Goal: Information Seeking & Learning: Learn about a topic

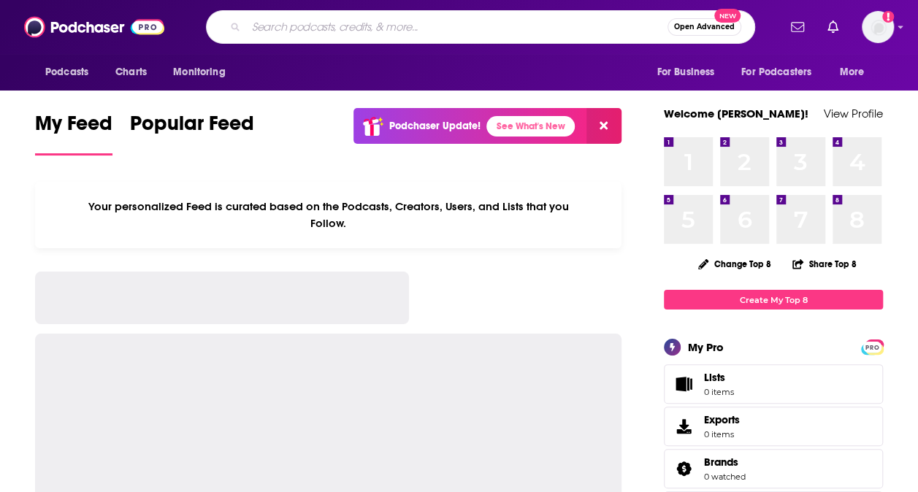
click at [302, 23] on input "Search podcasts, credits, & more..." at bounding box center [456, 26] width 421 height 23
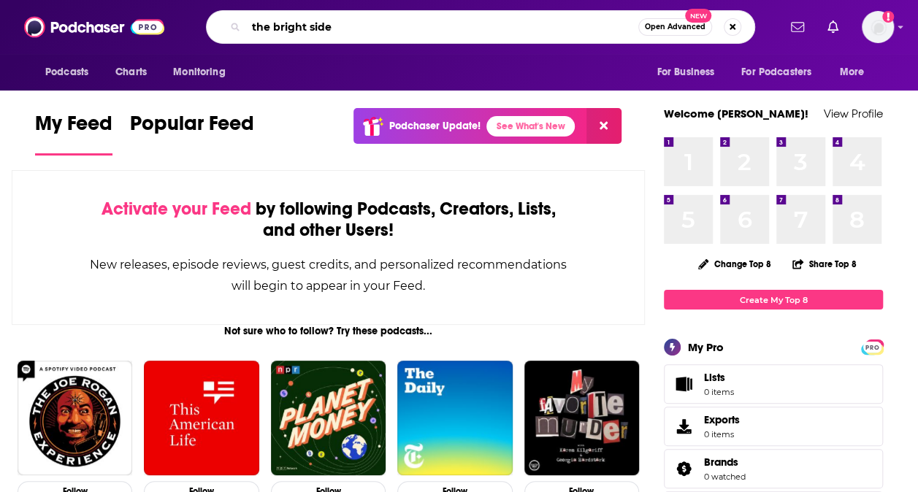
type input "the bright side"
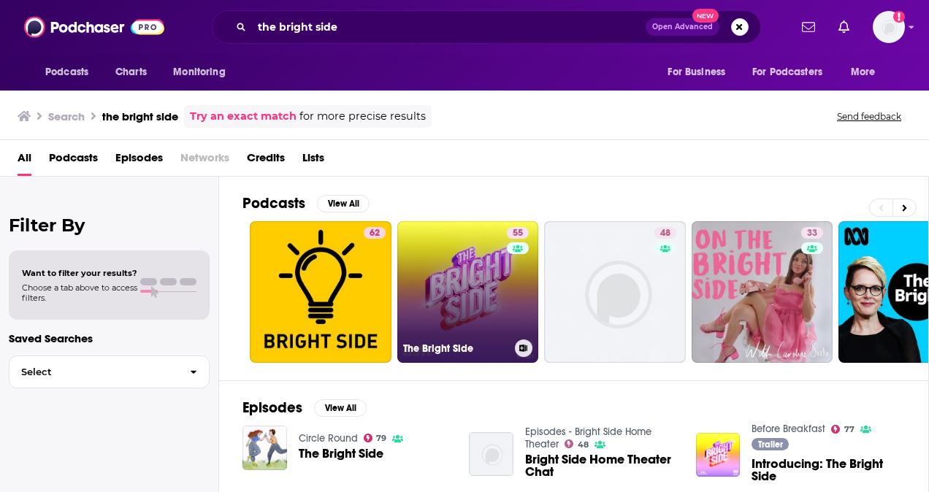
click at [447, 318] on link "55 The Bright Side" at bounding box center [468, 292] width 142 height 142
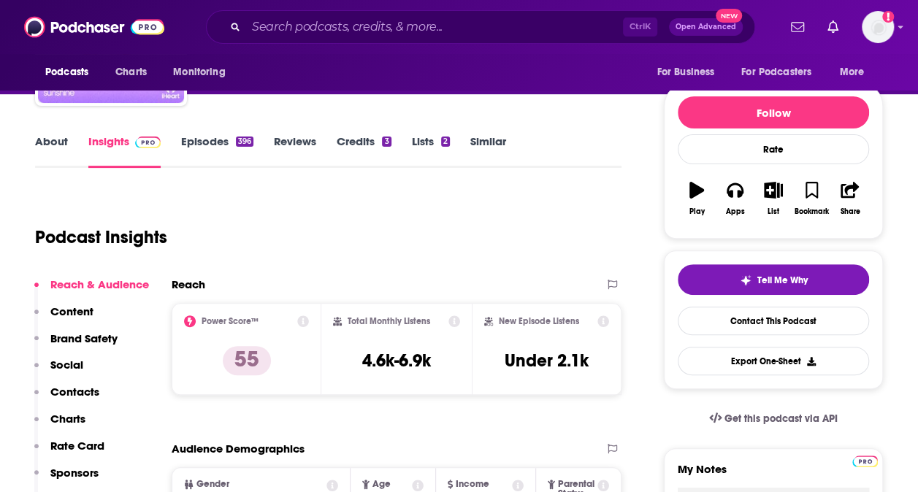
scroll to position [145, 0]
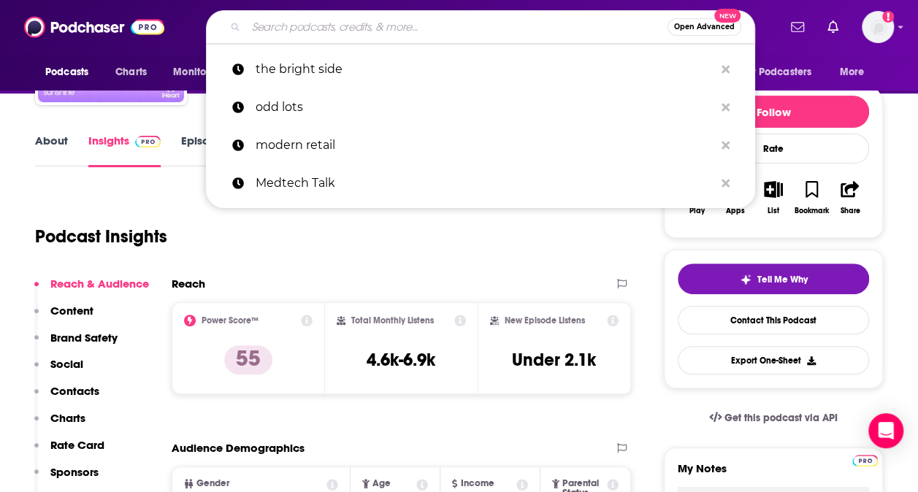
click at [367, 37] on input "Search podcasts, credits, & more..." at bounding box center [456, 26] width 421 height 23
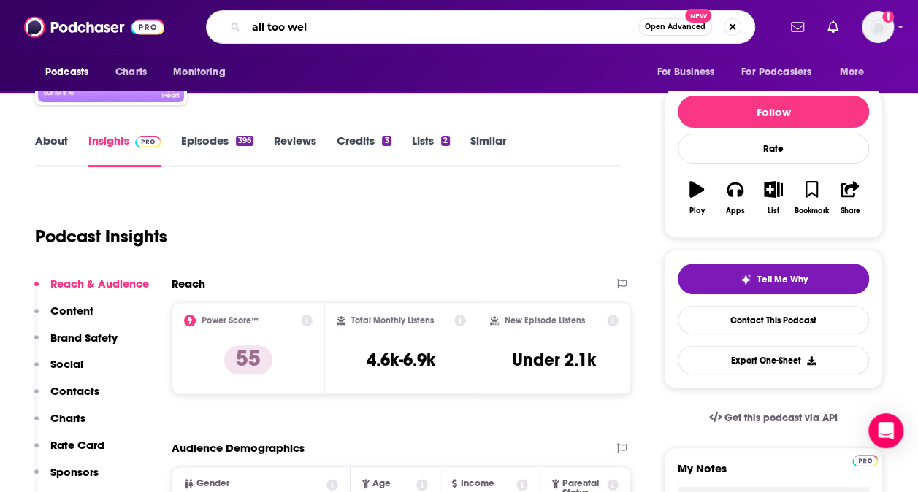
type input "all too well"
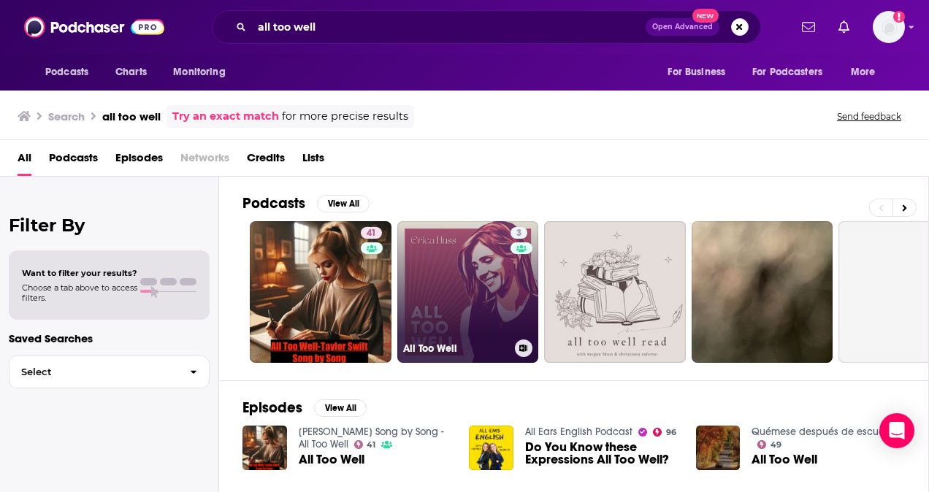
click at [438, 304] on link "3 All Too Well" at bounding box center [468, 292] width 142 height 142
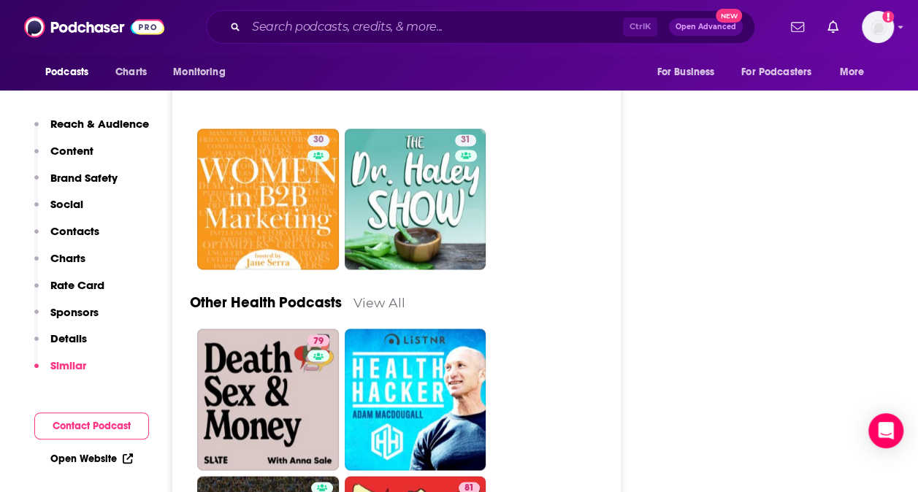
scroll to position [3970, 0]
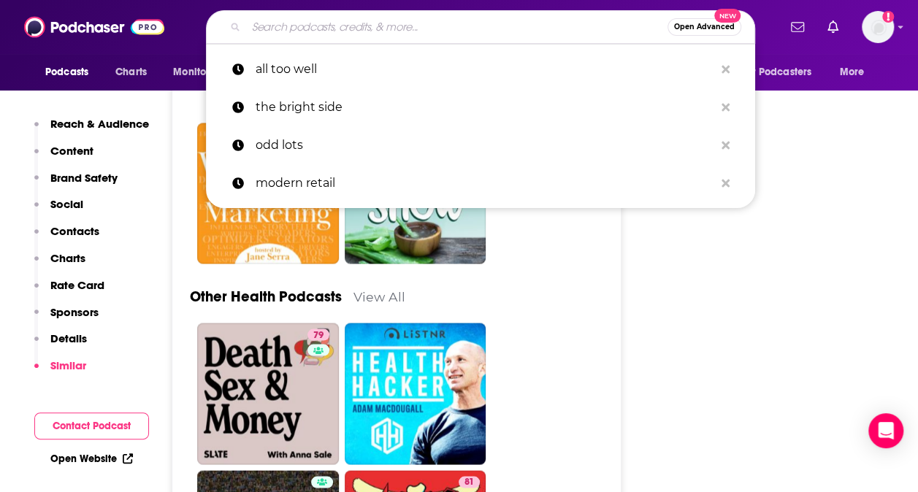
click at [380, 28] on input "Search podcasts, credits, & more..." at bounding box center [456, 26] width 421 height 23
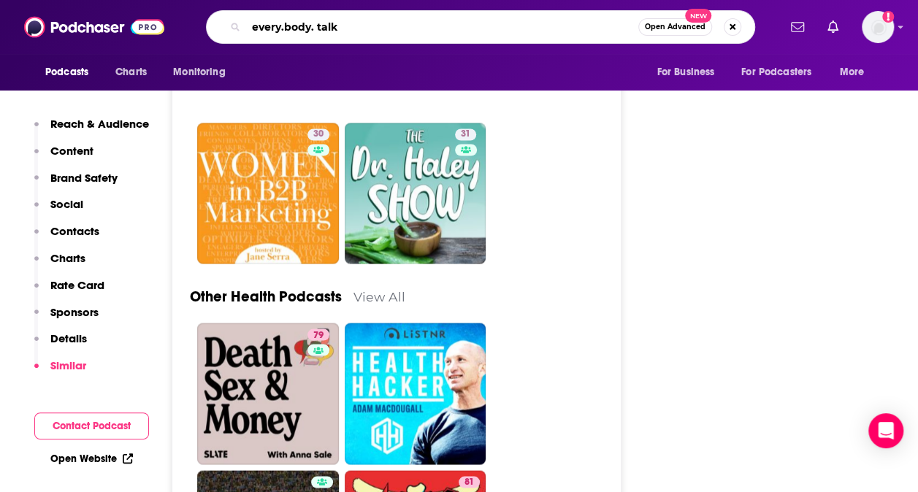
type input "every.body. talks"
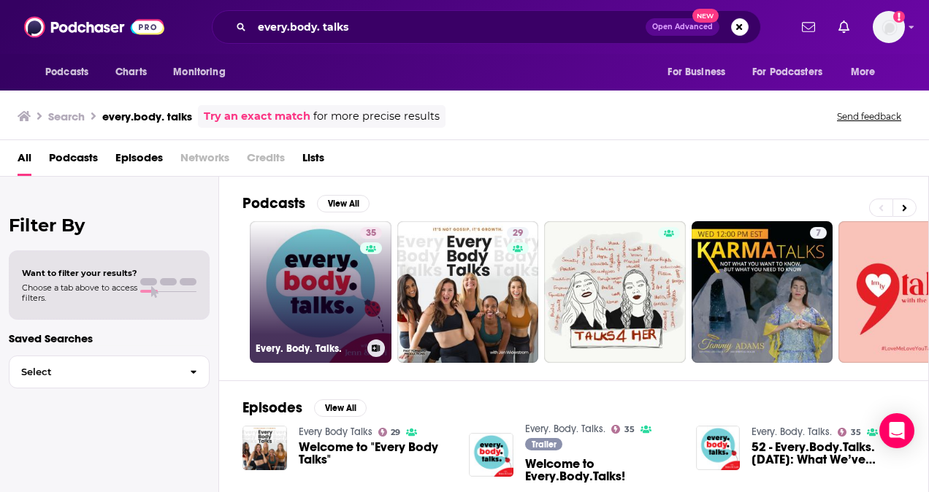
click at [295, 290] on link "35 Every. Body. Talks." at bounding box center [321, 292] width 142 height 142
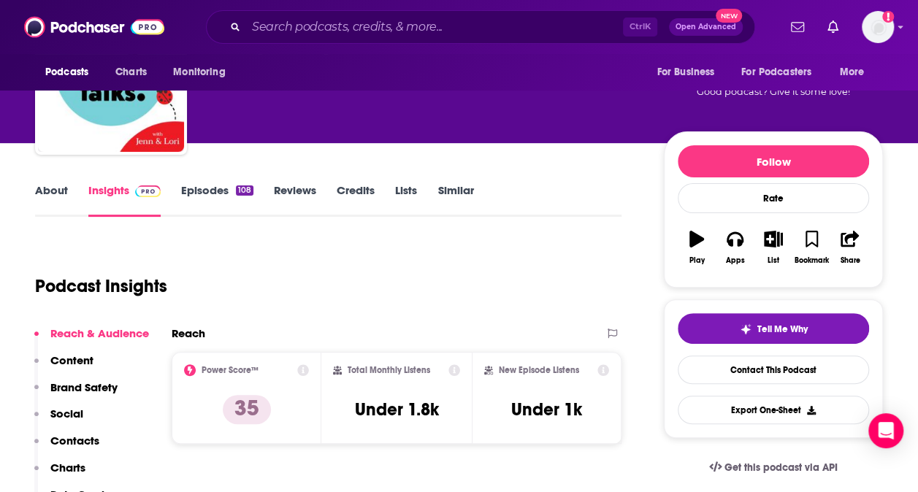
scroll to position [96, 0]
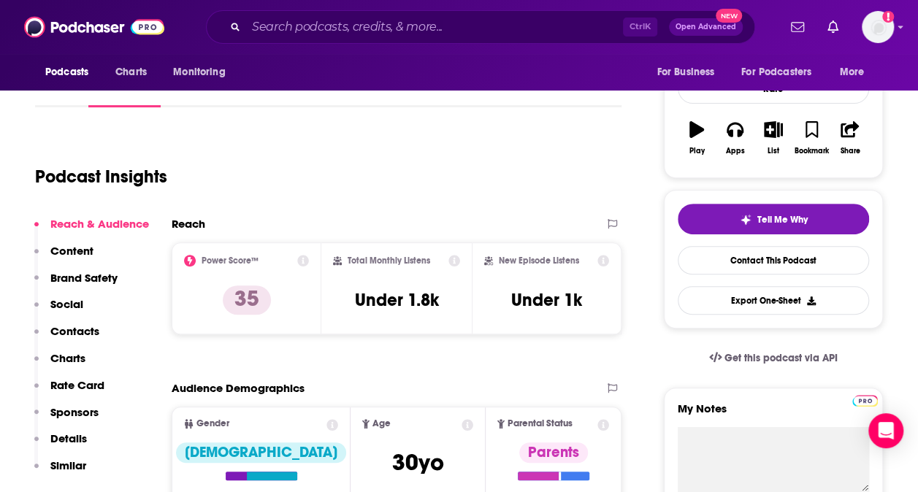
click at [75, 459] on p "Similar" at bounding box center [68, 466] width 36 height 14
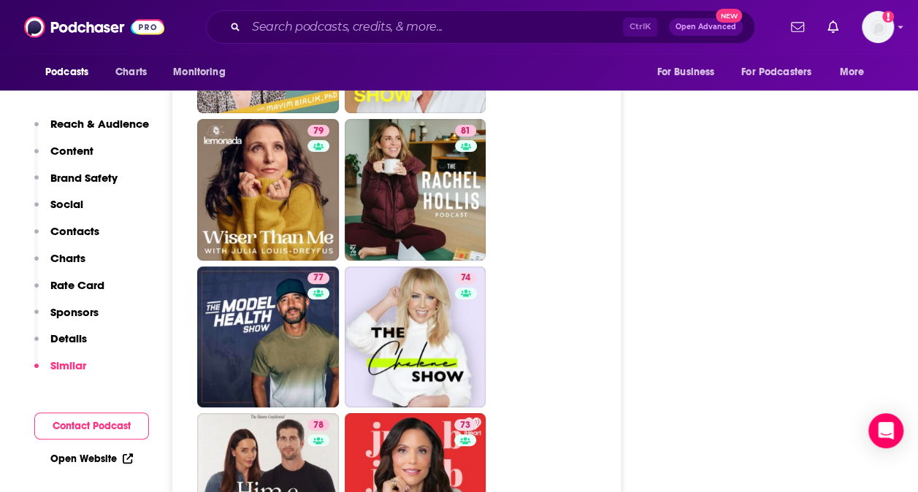
scroll to position [2853, 0]
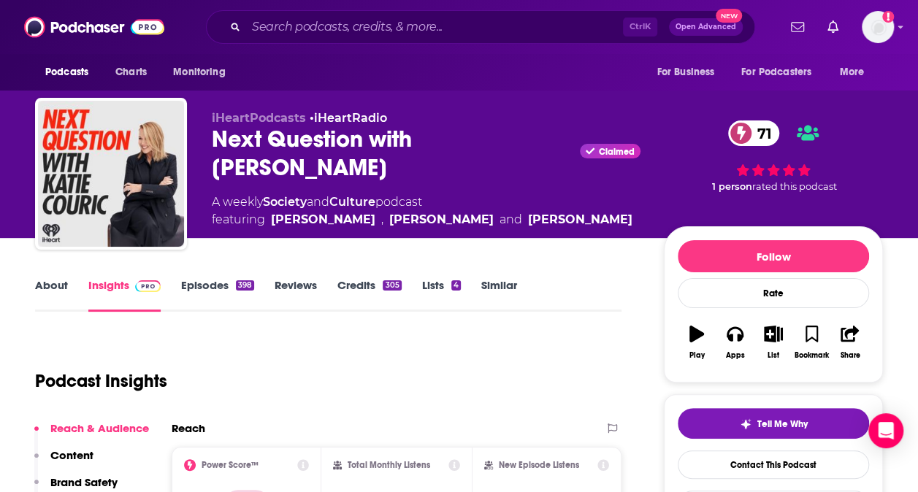
click at [213, 281] on link "Episodes 398" at bounding box center [217, 295] width 73 height 34
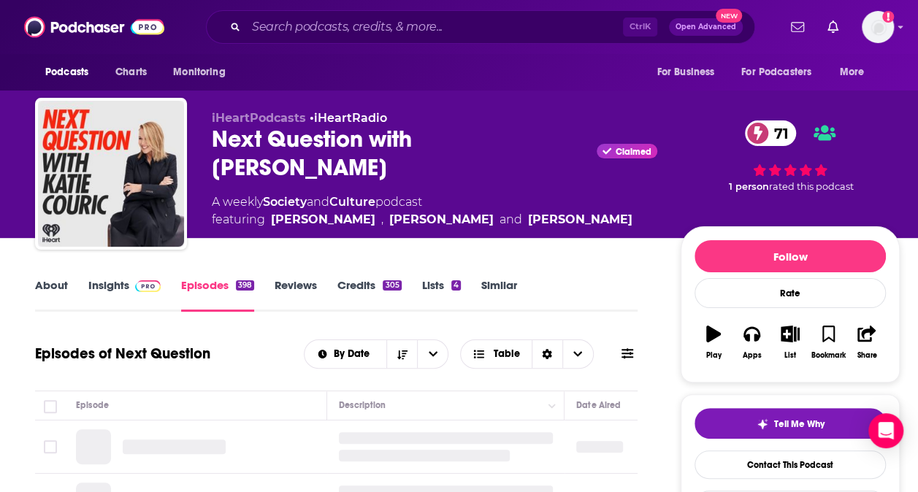
click at [119, 280] on link "Insights" at bounding box center [124, 295] width 72 height 34
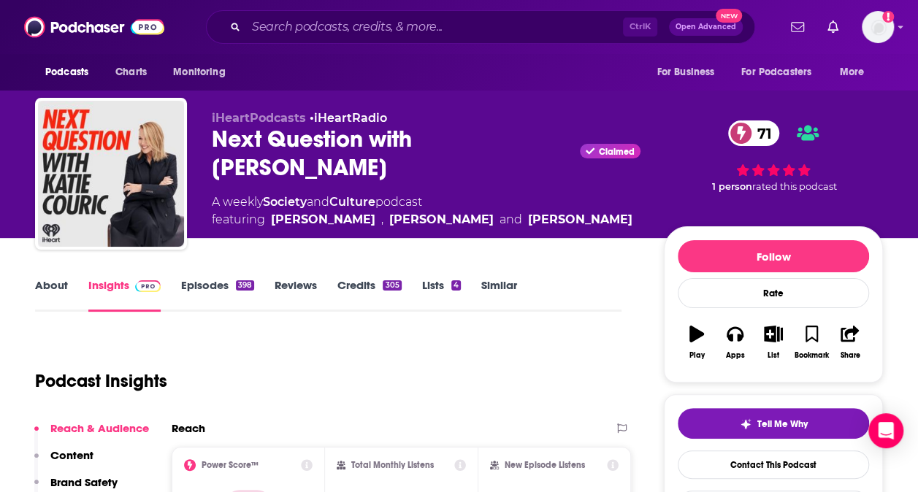
click at [459, 136] on div "Next Question with Katie Couric Claimed 71" at bounding box center [426, 153] width 429 height 57
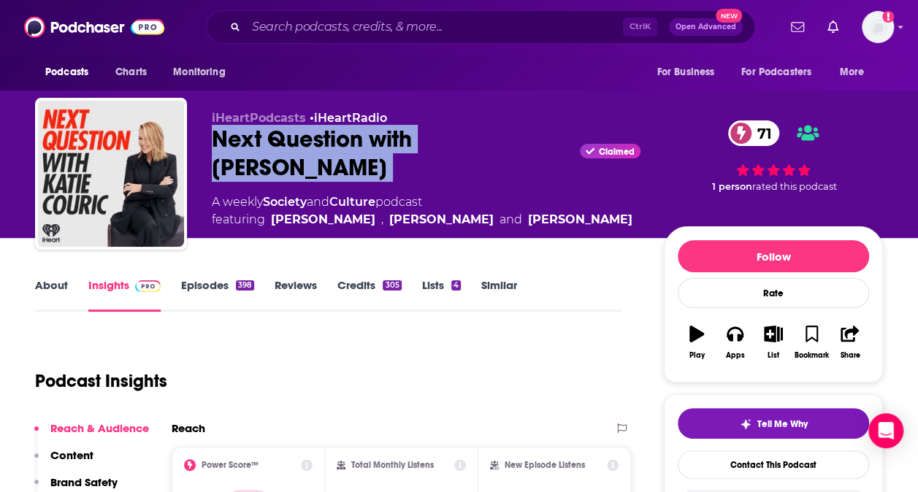
click at [459, 136] on div "Next Question with Katie Couric Claimed 71" at bounding box center [426, 153] width 429 height 57
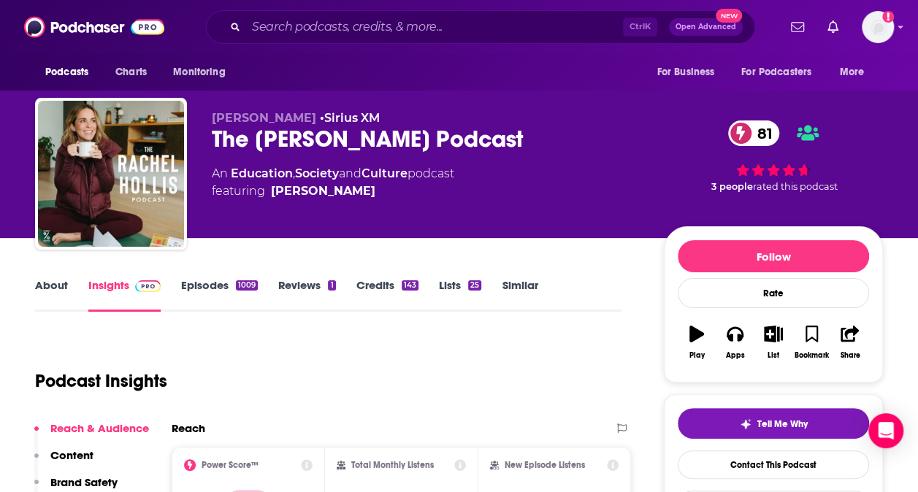
click at [219, 283] on link "Episodes 1009" at bounding box center [219, 295] width 77 height 34
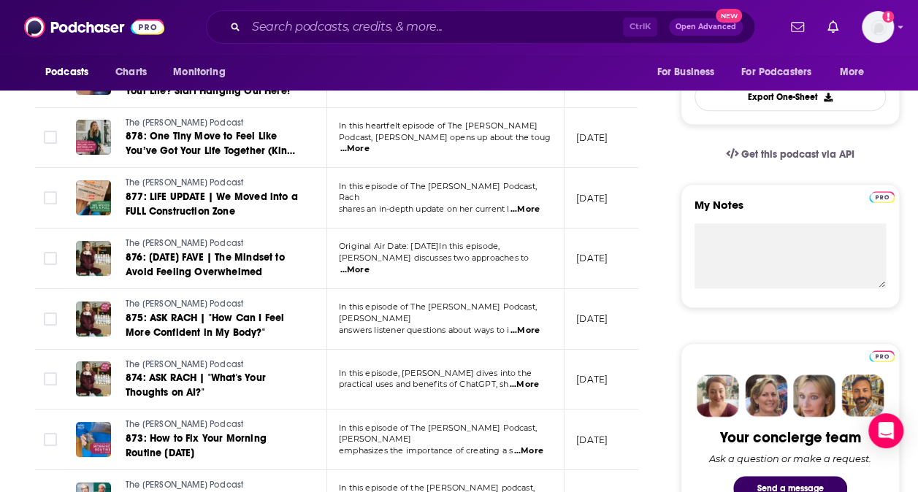
scroll to position [520, 0]
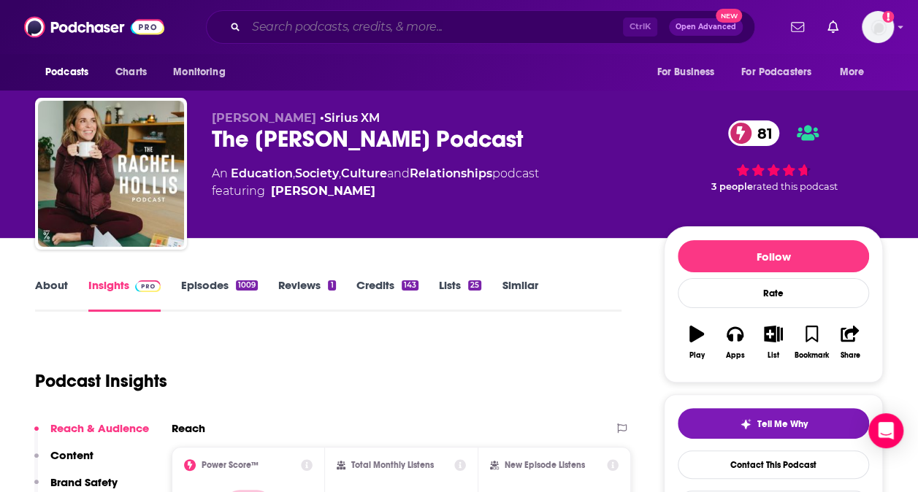
click at [329, 25] on input "Search podcasts, credits, & more..." at bounding box center [434, 26] width 377 height 23
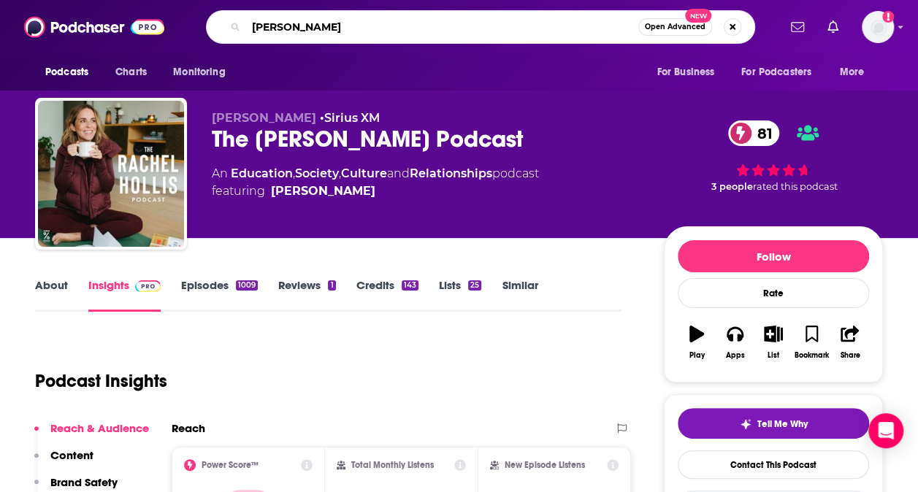
type input "[PERSON_NAME]"
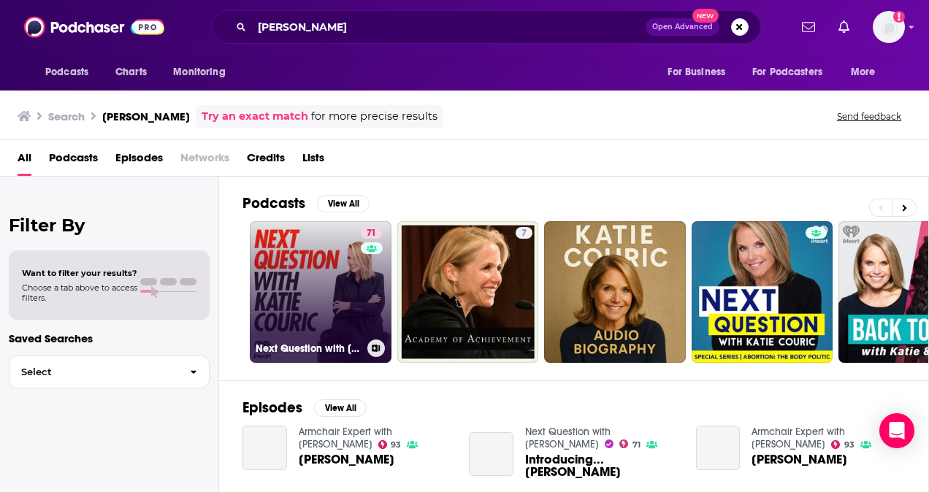
click at [308, 286] on link "71 Next Question with Katie Couric" at bounding box center [321, 292] width 142 height 142
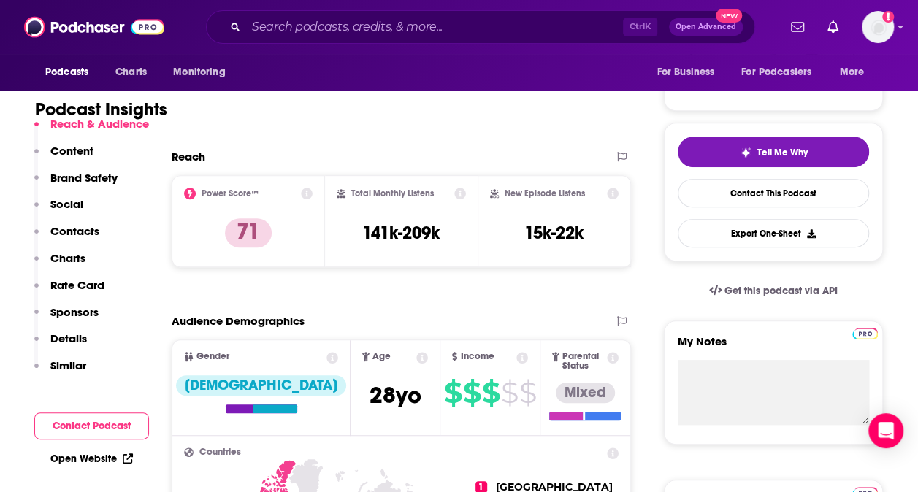
click at [70, 368] on p "Similar" at bounding box center [68, 366] width 36 height 14
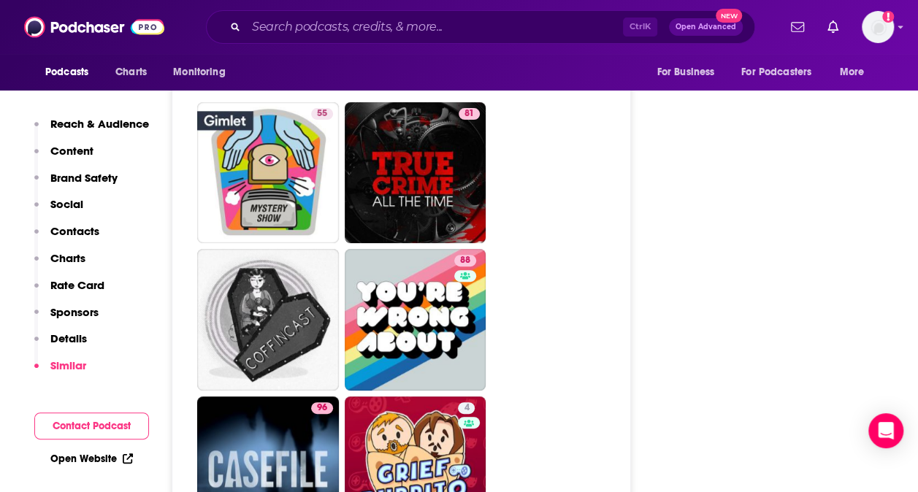
scroll to position [5645, 0]
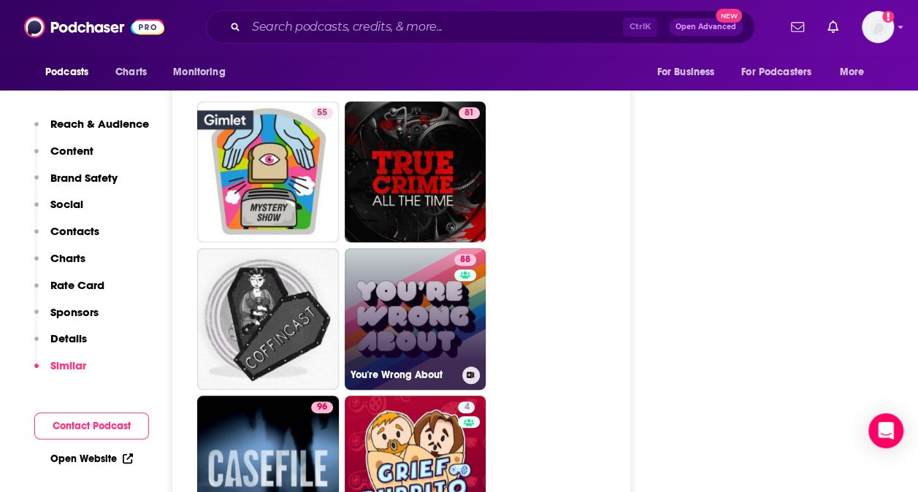
click at [410, 369] on h3 "You're Wrong About" at bounding box center [404, 375] width 106 height 12
type input "https://www.podchaser.com/podcasts/youre-wrong-about-1216514"
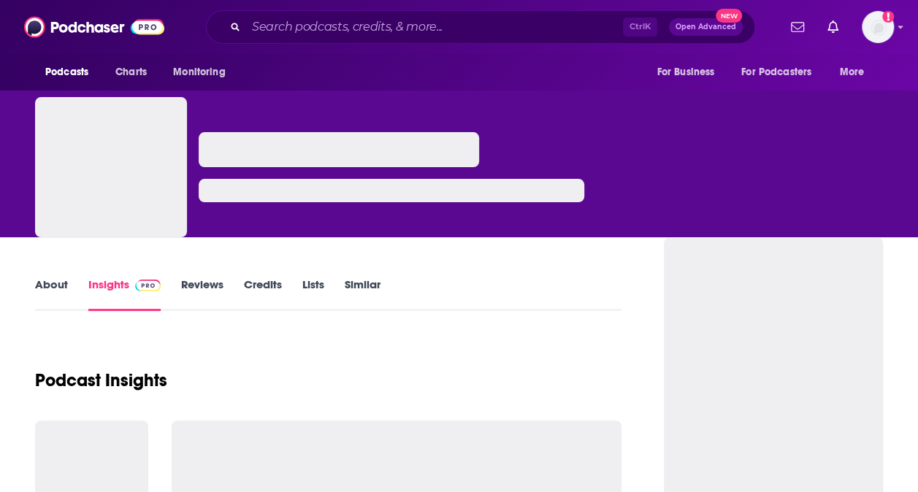
click at [332, 26] on input "Search podcasts, credits, & more..." at bounding box center [434, 26] width 377 height 23
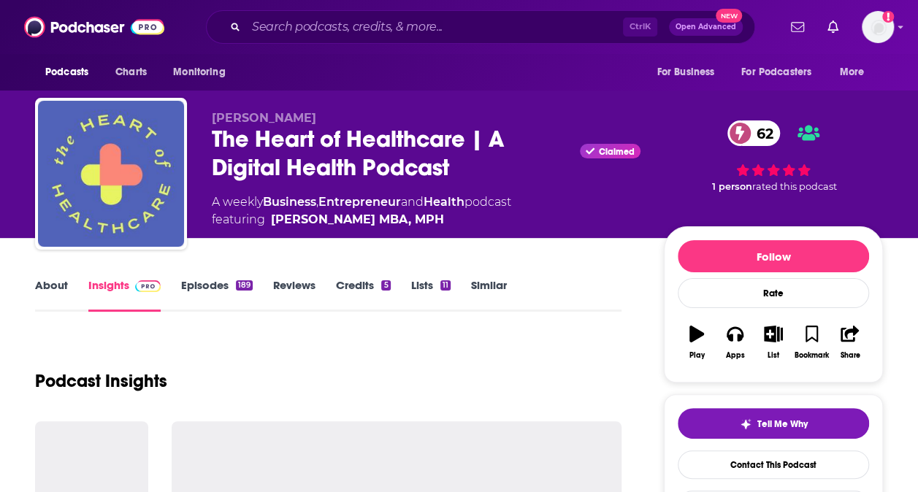
click at [332, 26] on input "Search podcasts, credits, & more..." at bounding box center [434, 26] width 377 height 23
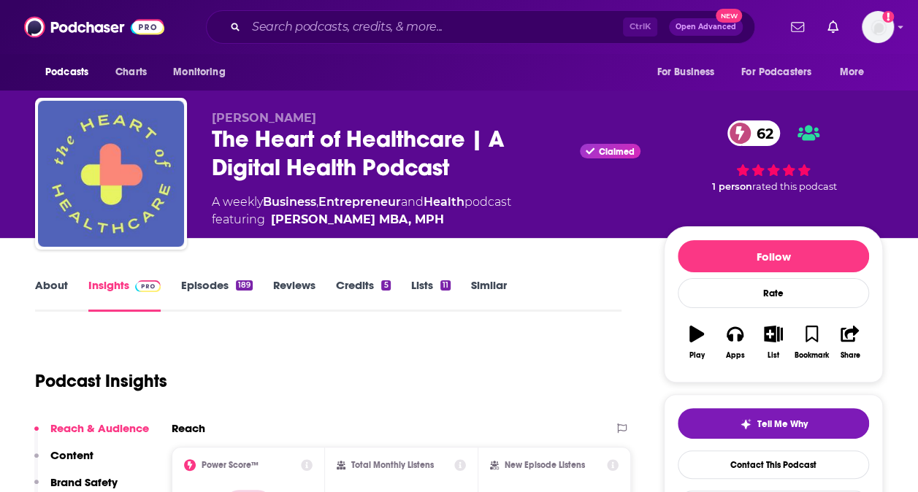
click at [288, 23] on input "Search podcasts, credits, & more..." at bounding box center [434, 26] width 377 height 23
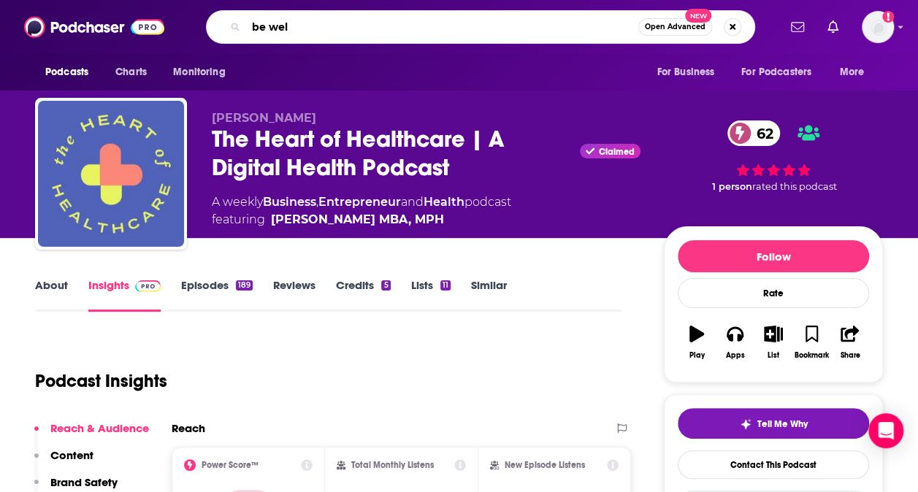
type input "be well"
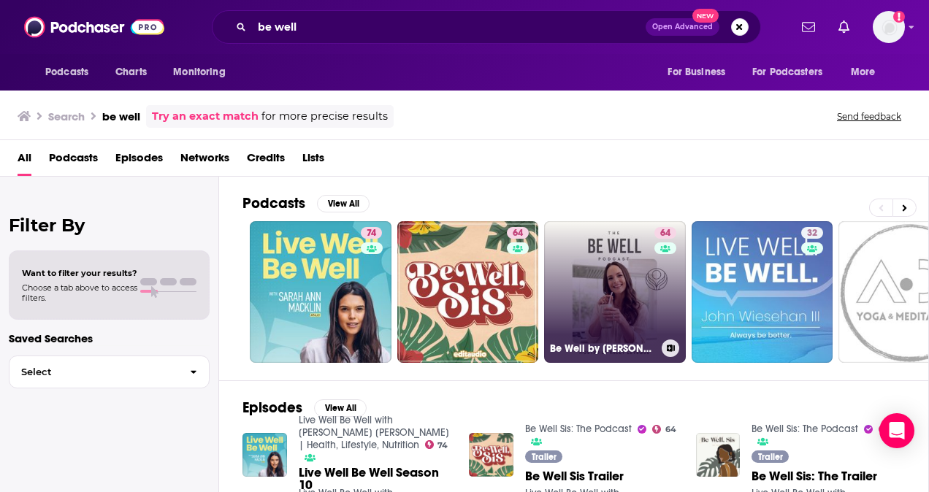
click at [610, 261] on link "64 Be Well by Kelly Leveque" at bounding box center [615, 292] width 142 height 142
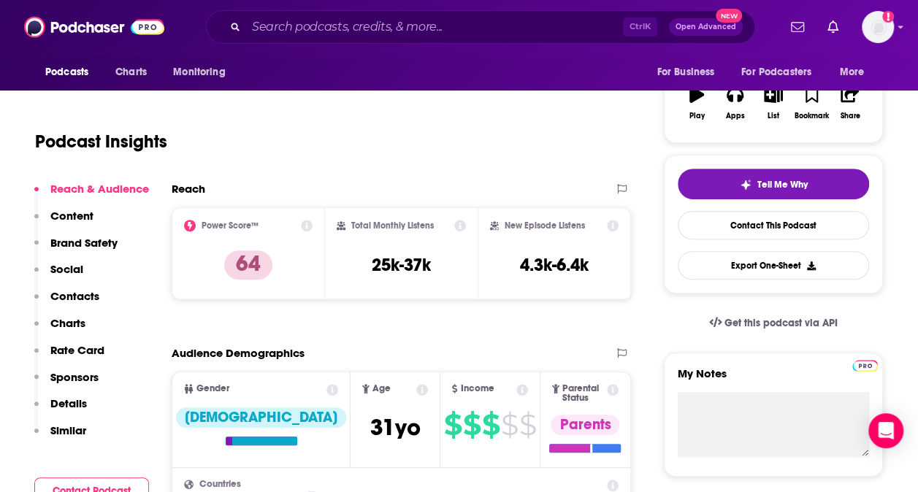
scroll to position [242, 0]
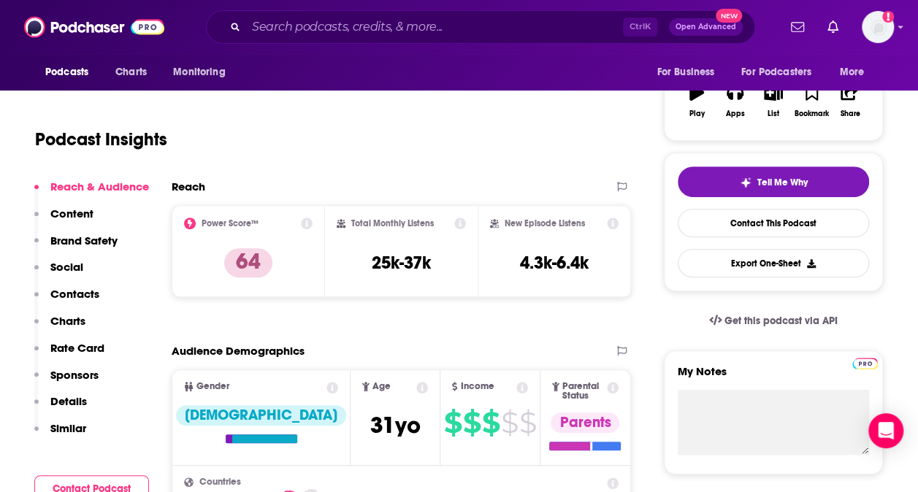
click at [77, 421] on p "Similar" at bounding box center [68, 428] width 36 height 14
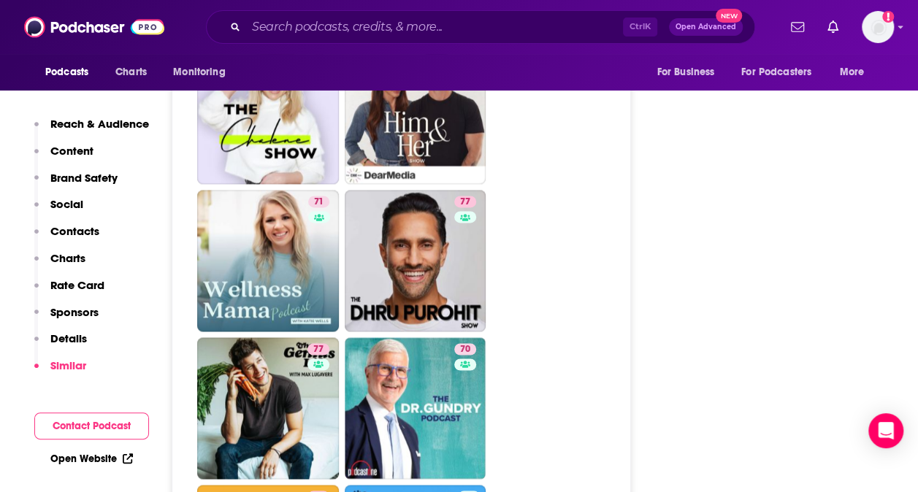
scroll to position [3819, 0]
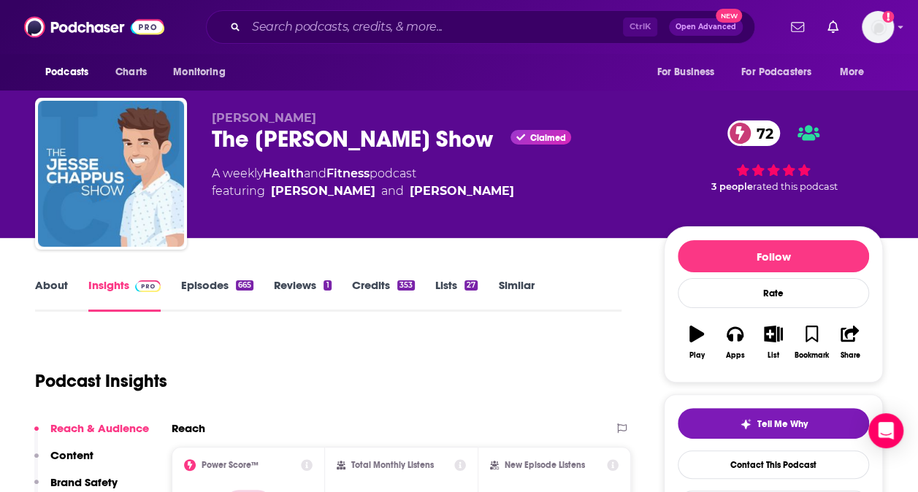
click at [216, 291] on link "Episodes 665" at bounding box center [217, 295] width 72 height 34
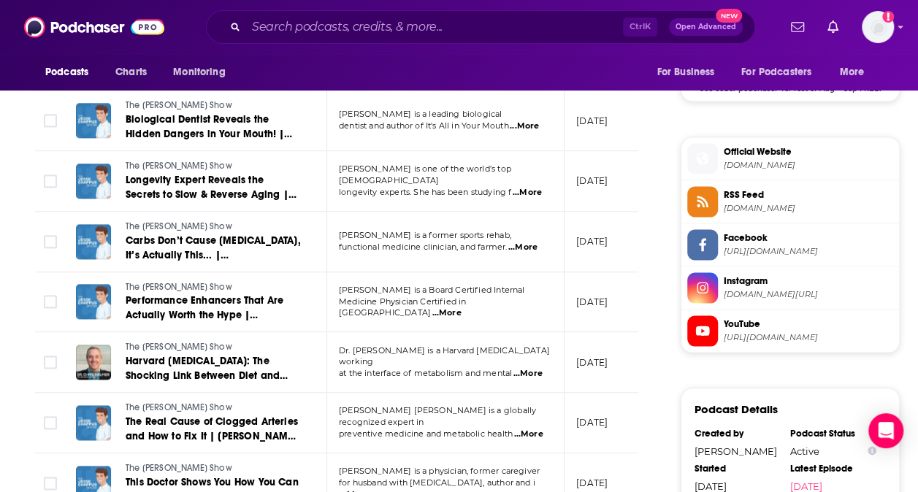
scroll to position [1249, 0]
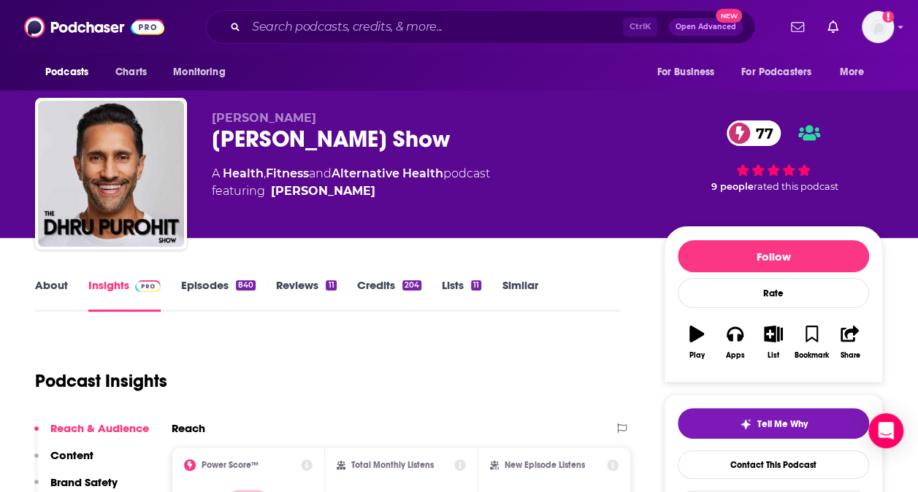
click at [203, 283] on link "Episodes 840" at bounding box center [218, 295] width 74 height 34
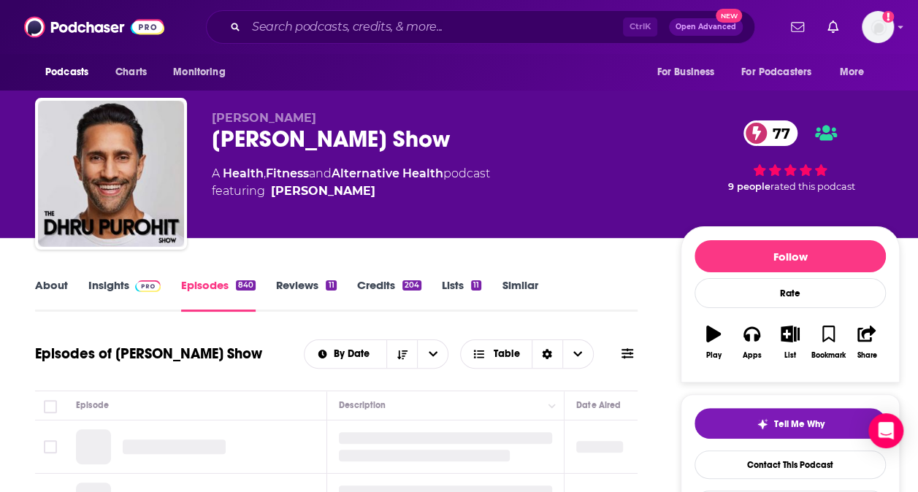
click at [121, 292] on link "Insights" at bounding box center [124, 295] width 72 height 34
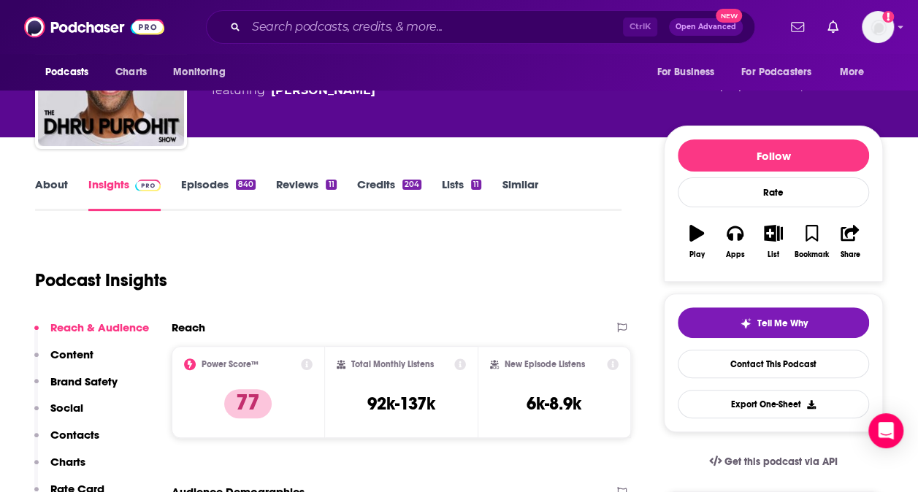
scroll to position [102, 0]
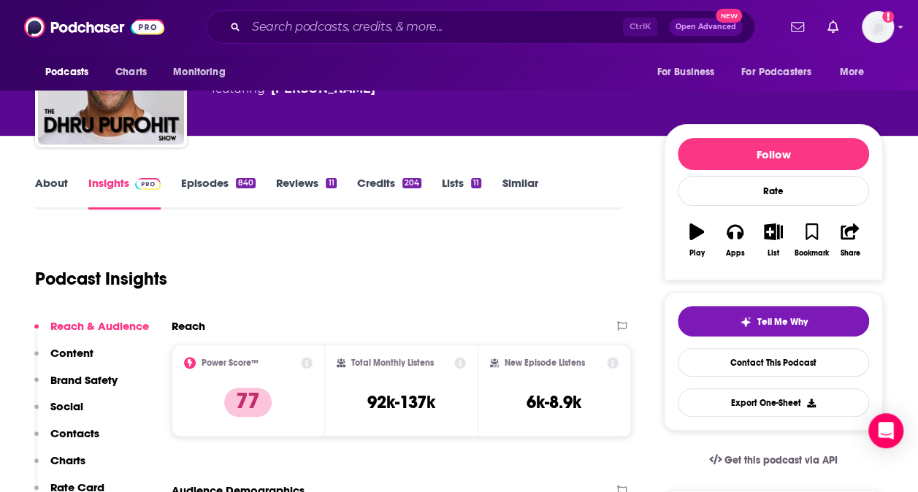
click at [204, 187] on link "Episodes 840" at bounding box center [218, 193] width 74 height 34
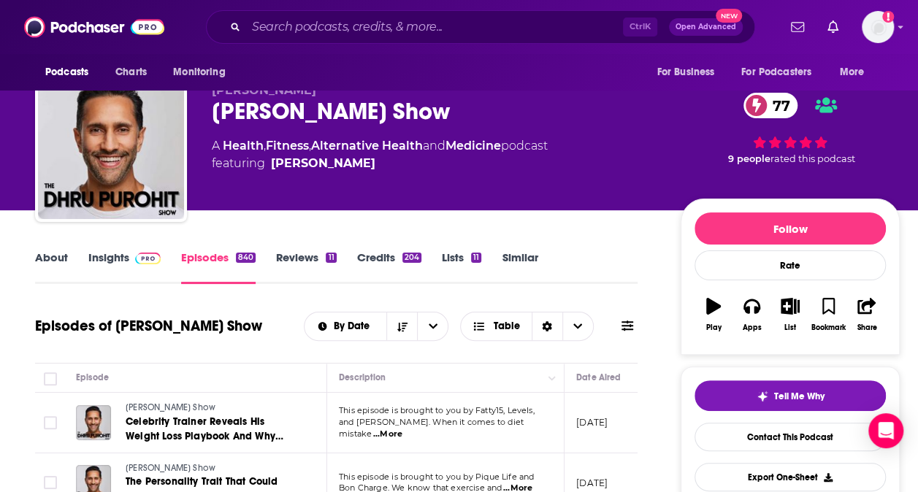
scroll to position [27, 0]
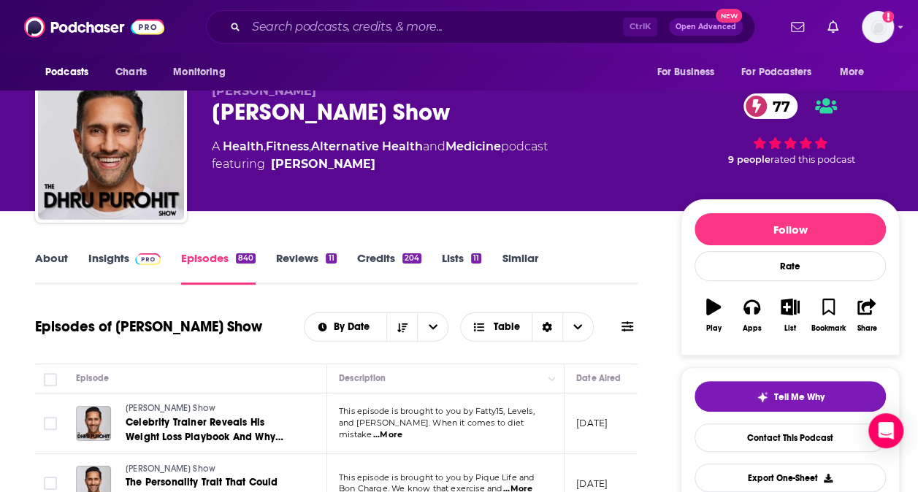
click at [357, 114] on div "Dhru Purohit Show 77" at bounding box center [434, 112] width 445 height 28
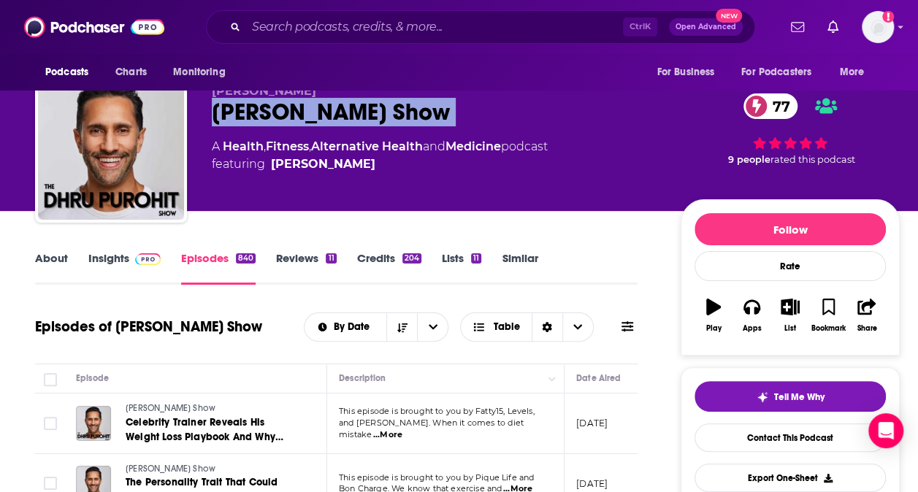
copy div "Dhru Purohit Show 77"
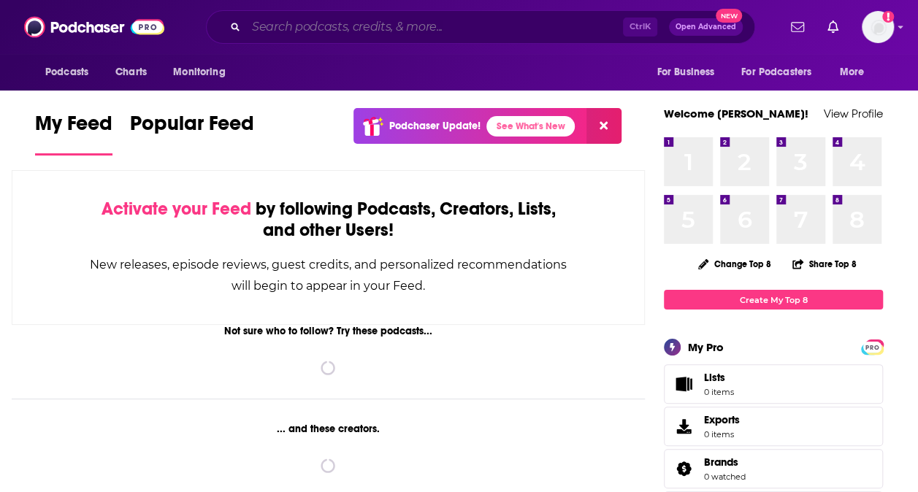
click at [325, 35] on input "Search podcasts, credits, & more..." at bounding box center [434, 26] width 377 height 23
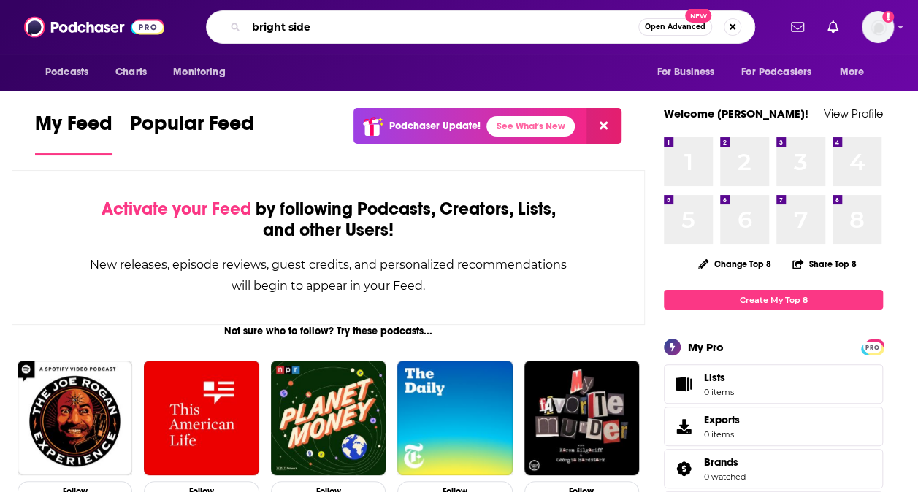
type input "bright side"
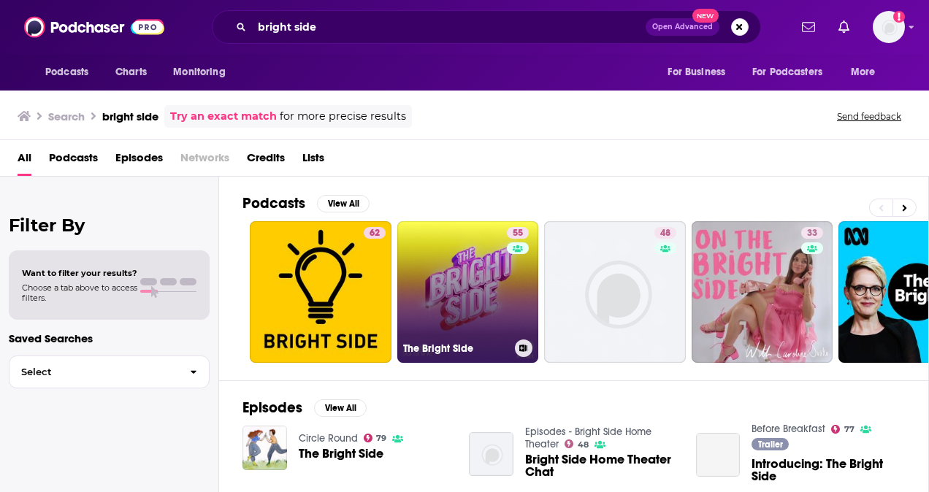
click at [433, 283] on link "55 The Bright Side" at bounding box center [468, 292] width 142 height 142
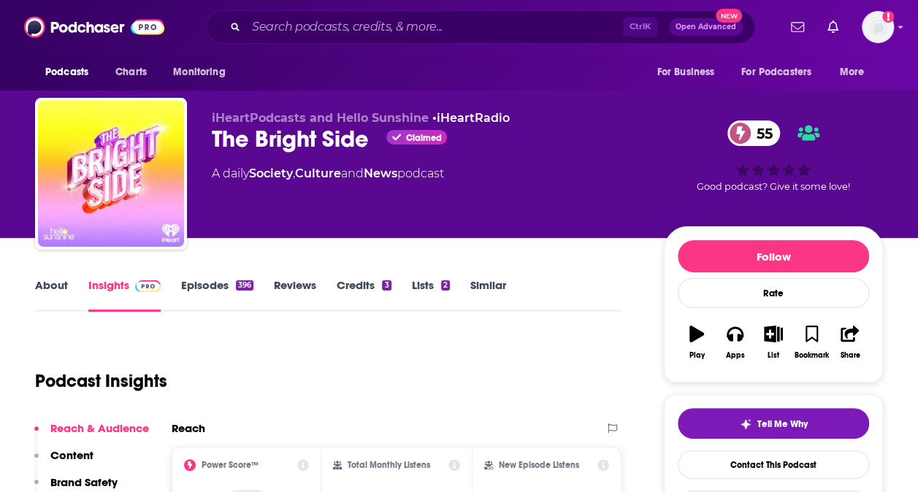
scroll to position [169, 0]
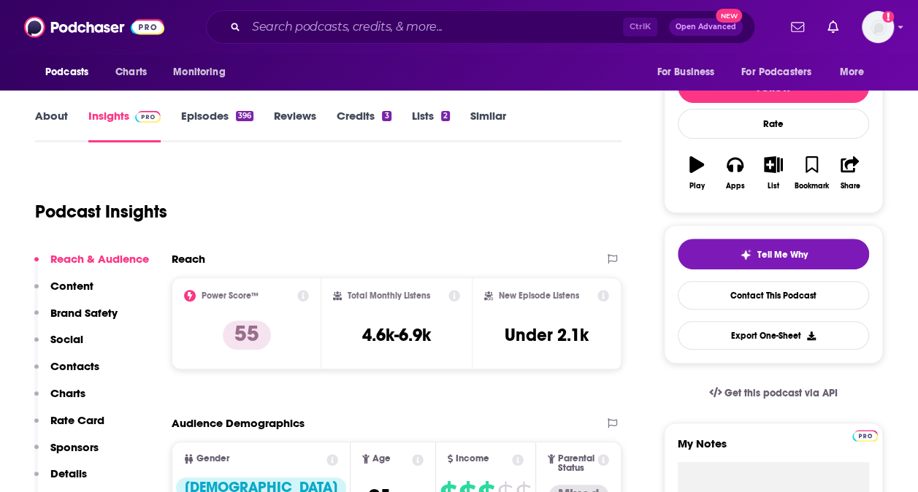
click at [414, 331] on h3 "4.6k-6.9k" at bounding box center [396, 335] width 69 height 22
copy div "4.6k-6.9k"
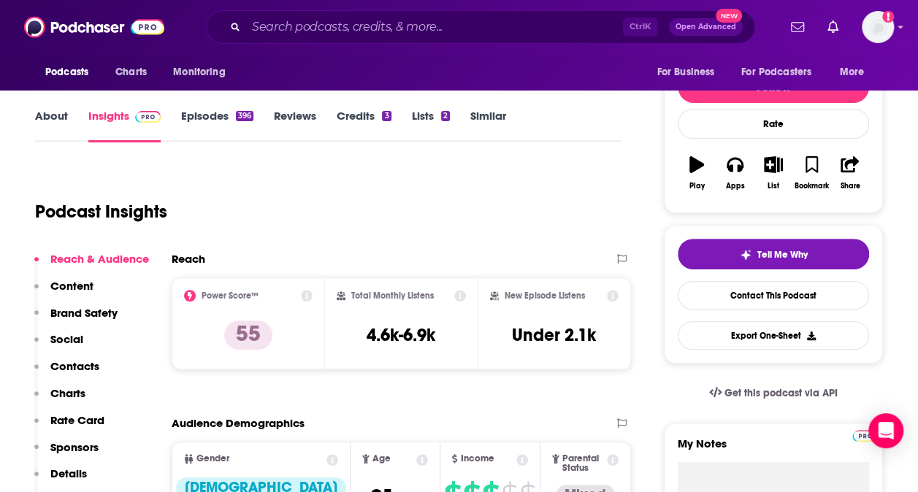
click at [494, 257] on div "Reach" at bounding box center [386, 259] width 429 height 14
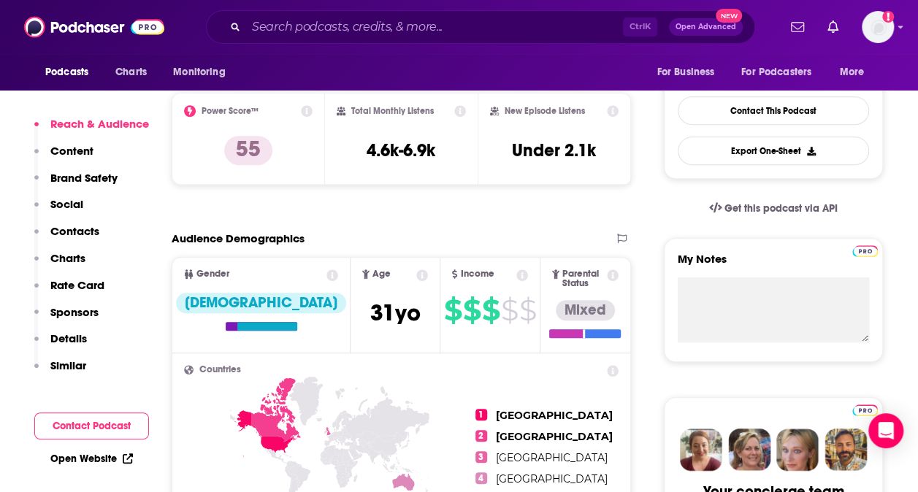
click at [63, 361] on p "Similar" at bounding box center [68, 366] width 36 height 14
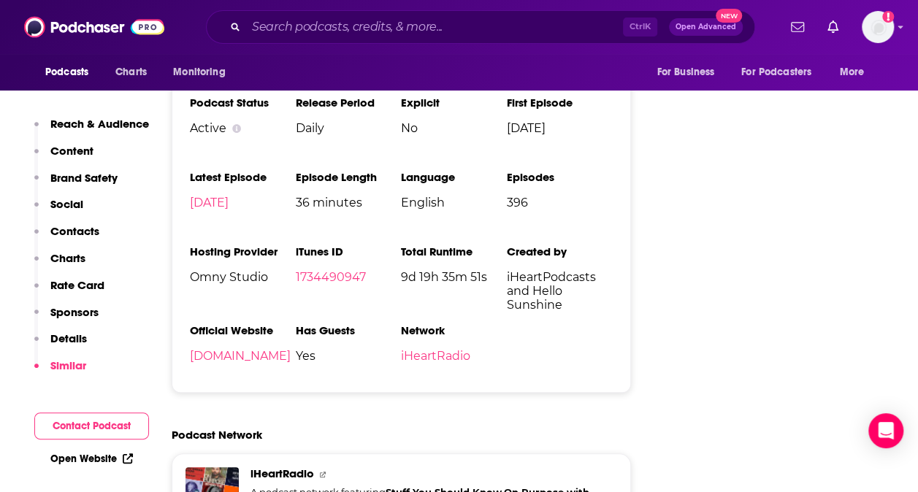
scroll to position [3342, 0]
